Goal: Transaction & Acquisition: Book appointment/travel/reservation

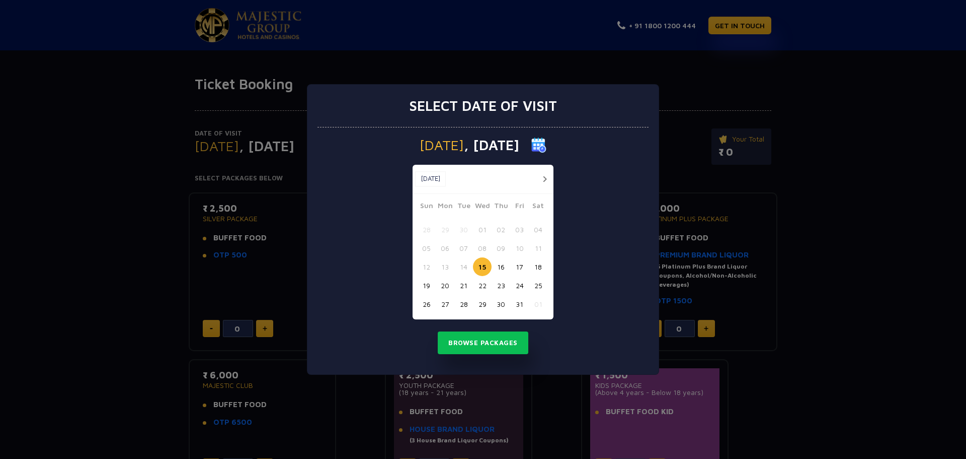
click at [462, 303] on button "28" at bounding box center [463, 303] width 19 height 19
click at [483, 348] on button "Browse Packages" at bounding box center [483, 342] width 91 height 23
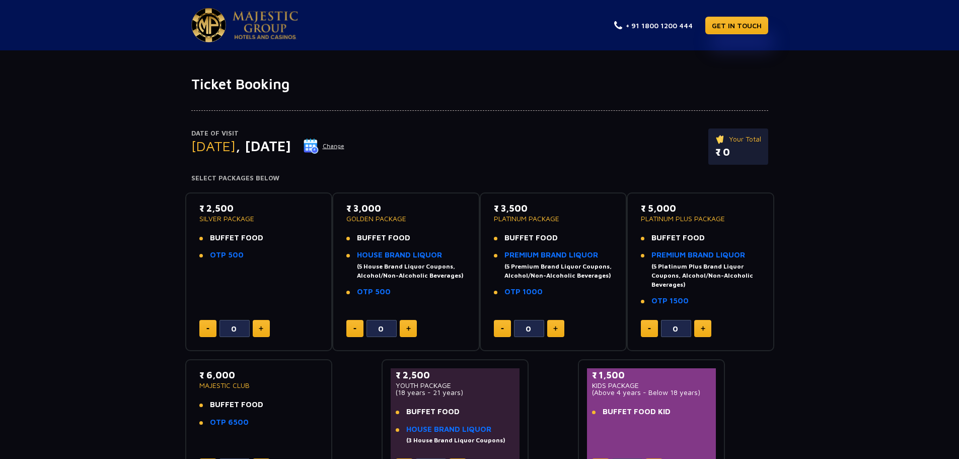
click at [224, 242] on div "BUFFET FOOD" at bounding box center [236, 238] width 53 height 12
click at [218, 213] on p "₹ 2,500" at bounding box center [258, 208] width 119 height 14
click at [209, 212] on p "₹ 2,500" at bounding box center [258, 208] width 119 height 14
click at [206, 239] on li "BUFFET FOOD" at bounding box center [258, 238] width 119 height 12
click at [265, 328] on button at bounding box center [261, 328] width 17 height 17
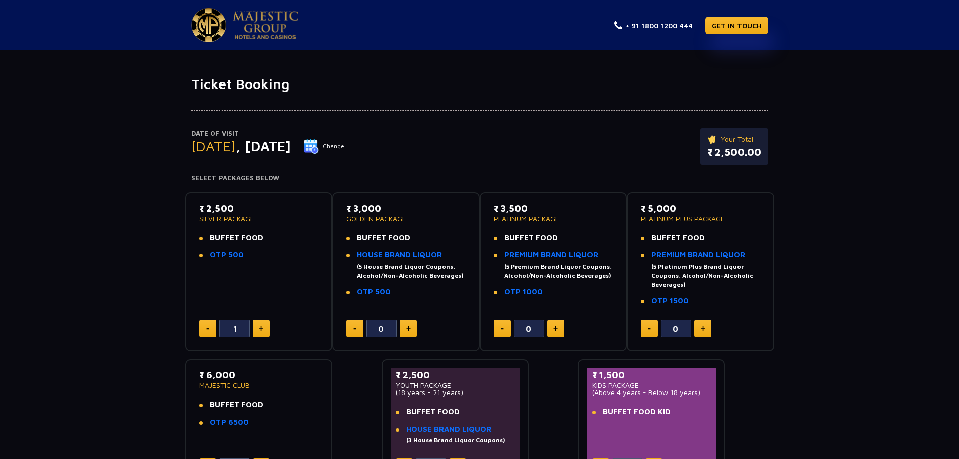
click at [209, 327] on button at bounding box center [207, 328] width 17 height 17
type input "0"
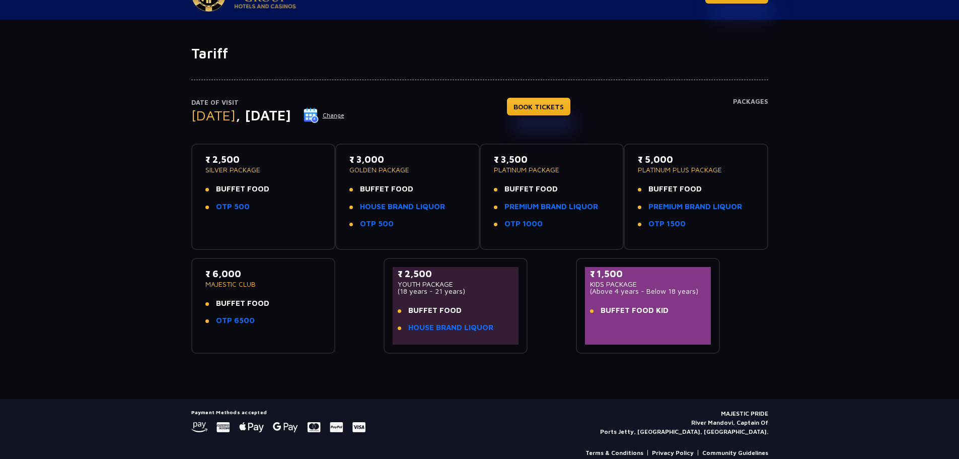
scroll to position [47, 0]
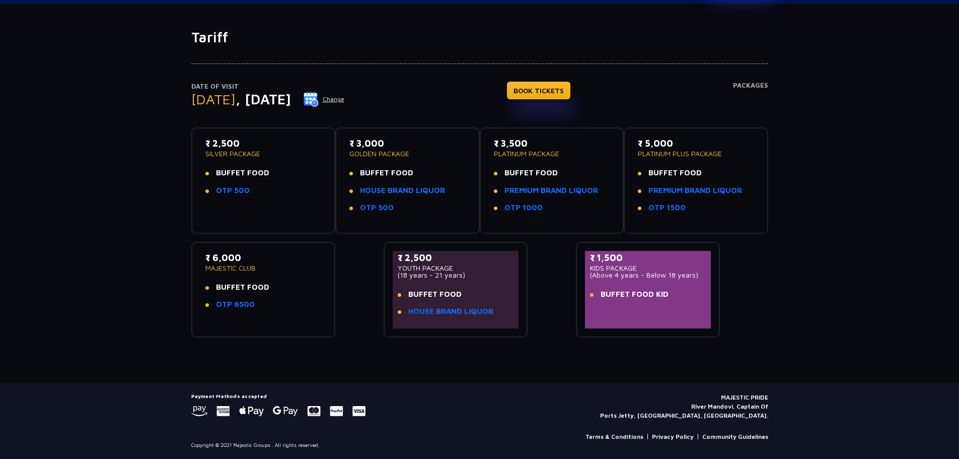
drag, startPoint x: 595, startPoint y: 256, endPoint x: 641, endPoint y: 259, distance: 46.4
click at [641, 259] on p "₹ 1,500" at bounding box center [648, 258] width 116 height 14
click at [642, 260] on p "₹ 1,500" at bounding box center [648, 258] width 116 height 14
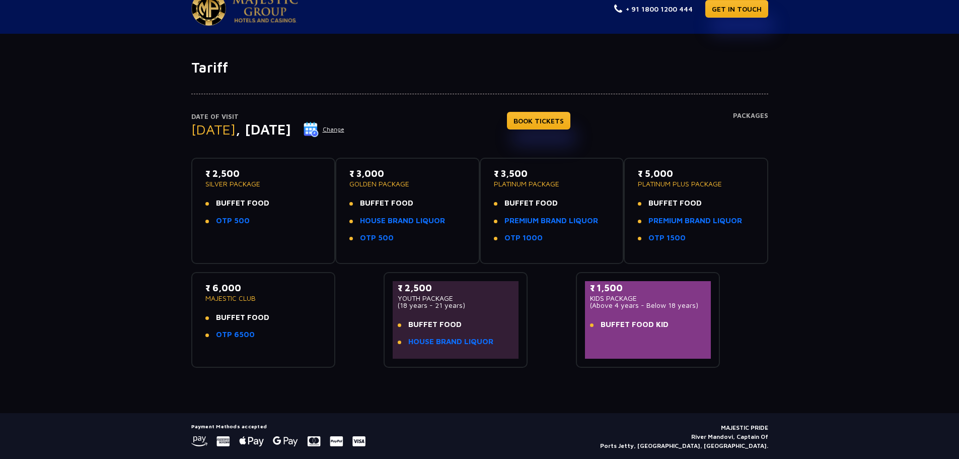
scroll to position [0, 0]
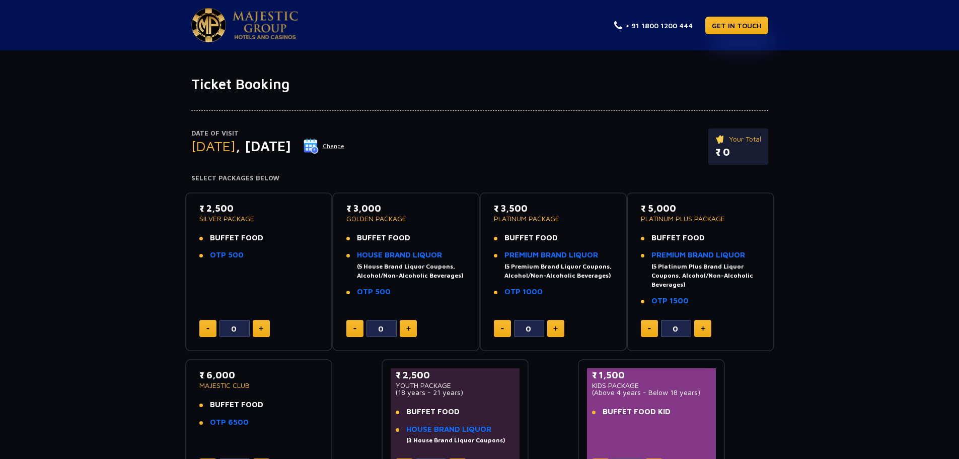
click at [413, 330] on button at bounding box center [408, 328] width 17 height 17
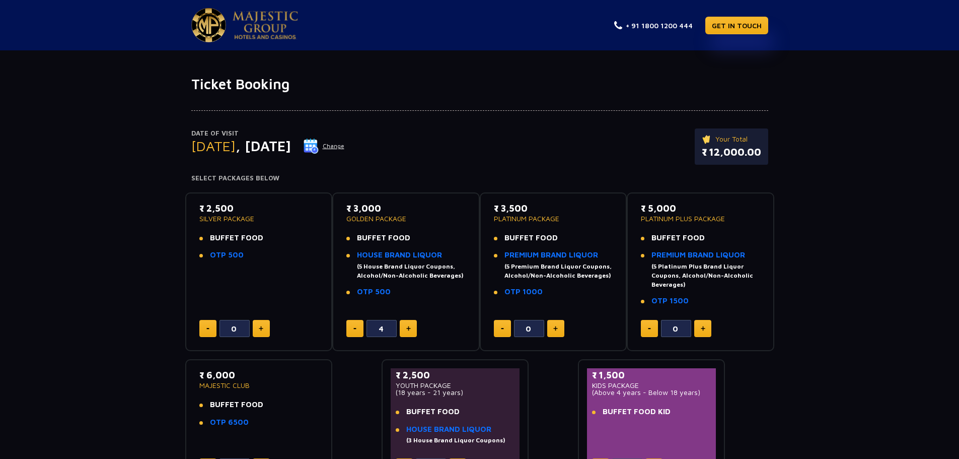
type input "5"
drag, startPoint x: 324, startPoint y: 281, endPoint x: 907, endPoint y: 178, distance: 592.3
click at [907, 178] on div "Date of Visit Tuesday , 28 Oct 2025 Change Your Total ₹ 15,000.00 Select Packag…" at bounding box center [479, 291] width 959 height 397
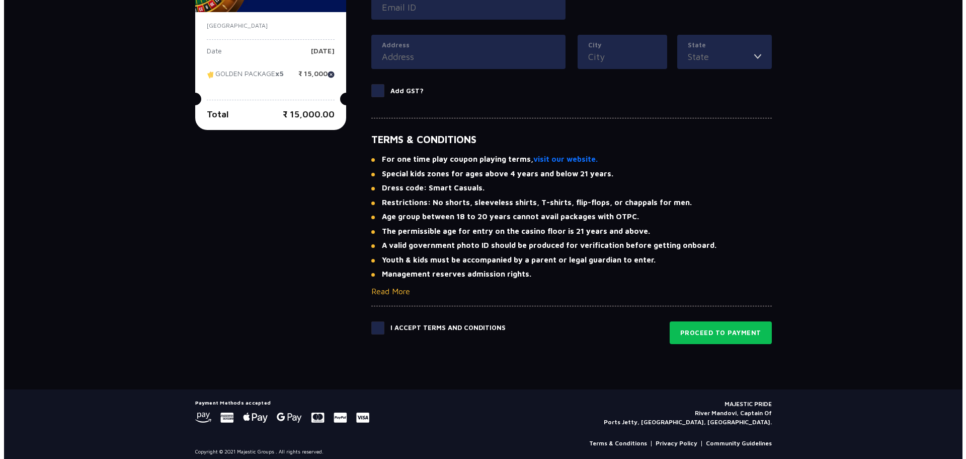
scroll to position [518, 0]
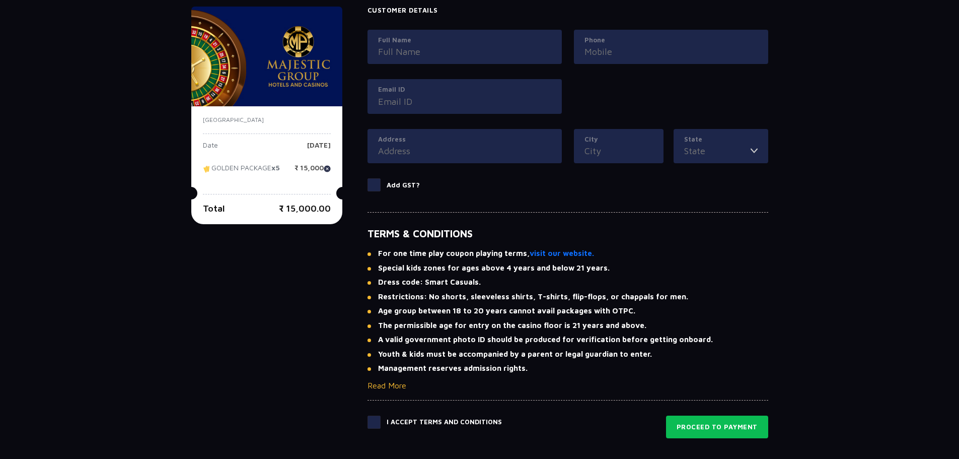
click at [385, 382] on button "Read More" at bounding box center [386, 385] width 39 height 12
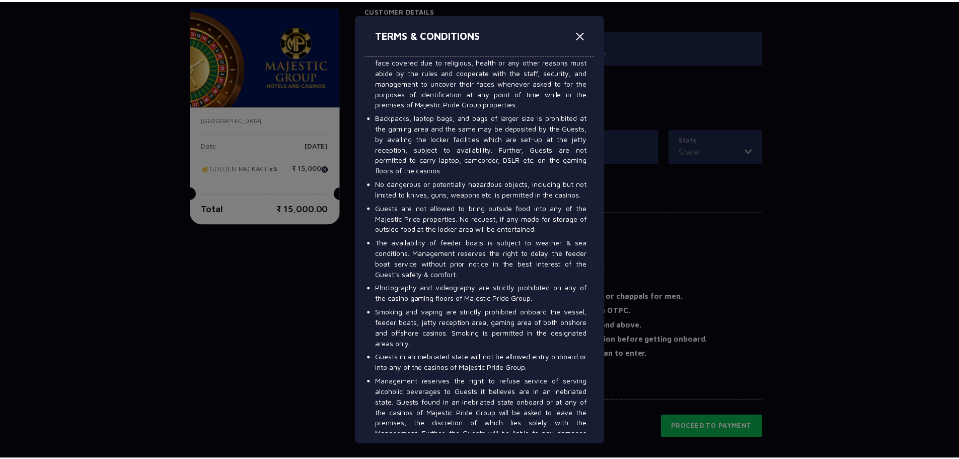
scroll to position [503, 0]
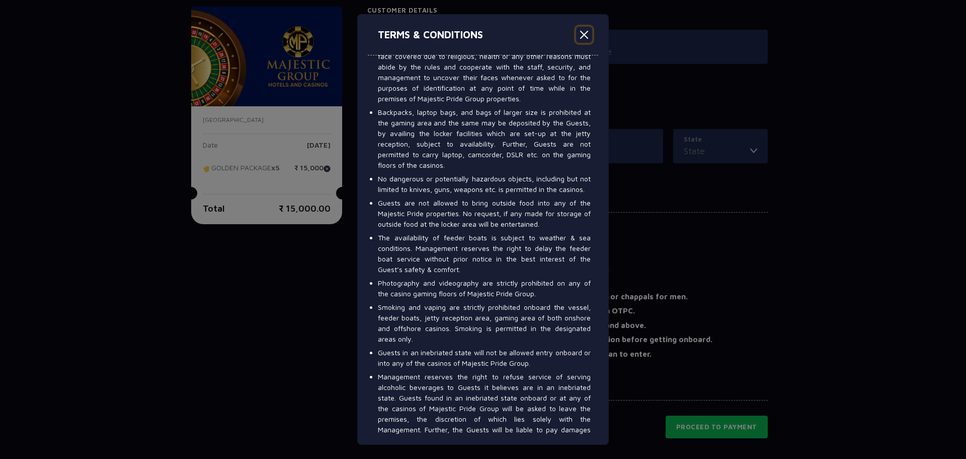
click at [583, 29] on button "Close" at bounding box center [584, 35] width 16 height 16
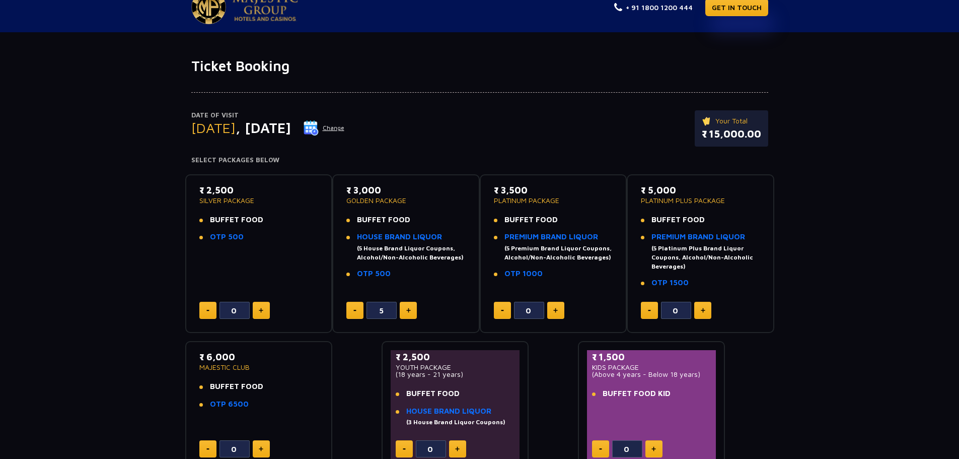
scroll to position [0, 0]
